Goal: Transaction & Acquisition: Download file/media

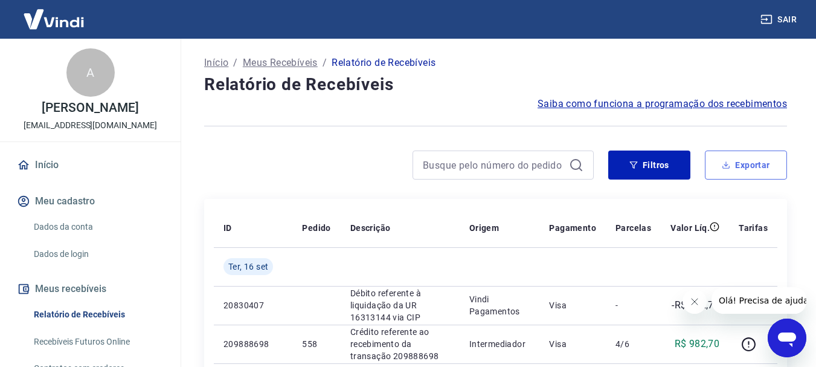
click at [730, 168] on icon "button" at bounding box center [726, 165] width 8 height 8
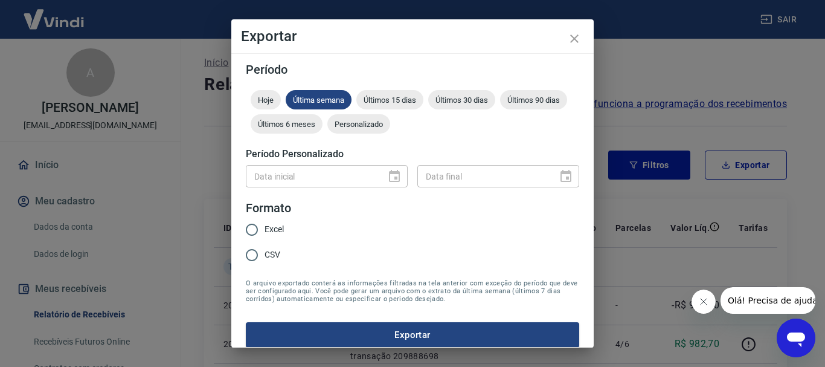
click at [271, 229] on span "Excel" at bounding box center [274, 229] width 19 height 13
click at [265, 229] on input "Excel" at bounding box center [251, 229] width 25 height 25
radio input "true"
click at [419, 332] on button "Exportar" at bounding box center [413, 334] width 334 height 25
